Goal: Find contact information: Find contact information

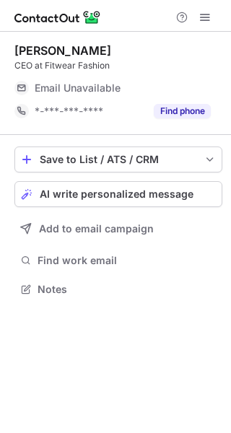
scroll to position [279, 231]
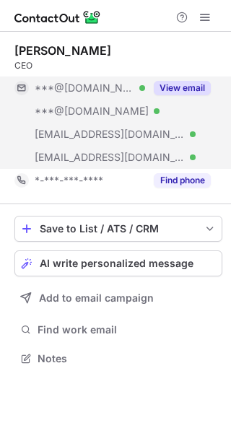
scroll to position [348, 231]
click at [175, 90] on button "View email" at bounding box center [182, 88] width 57 height 14
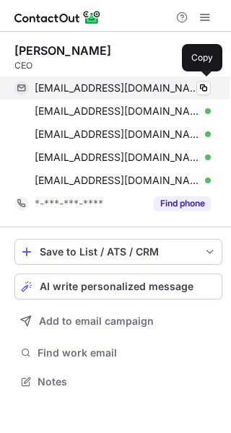
scroll to position [371, 231]
